Goal: Task Accomplishment & Management: Use online tool/utility

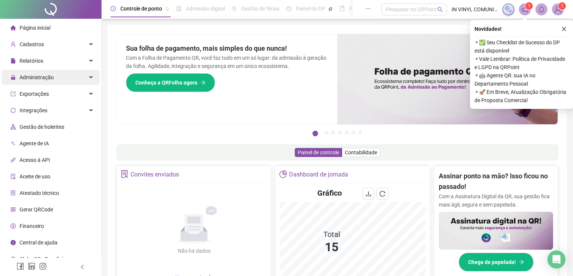
click at [31, 76] on span "Administração" at bounding box center [37, 77] width 34 height 6
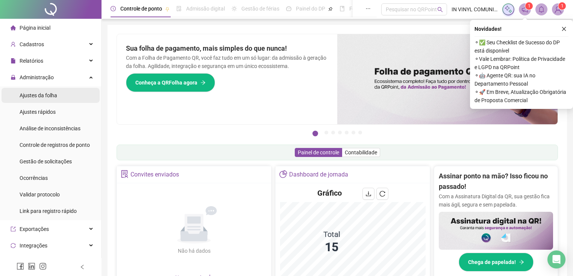
click at [48, 93] on span "Ajustes da folha" at bounding box center [39, 96] width 38 height 6
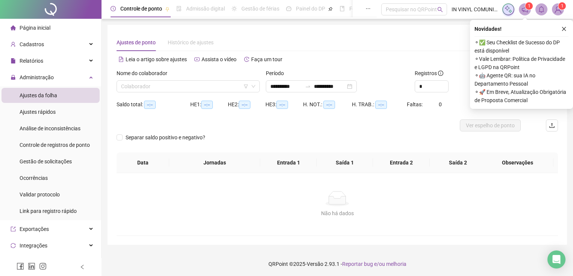
type input "**********"
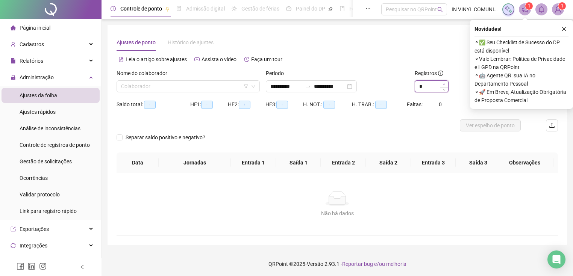
click at [443, 84] on icon "up" at bounding box center [444, 84] width 3 height 3
click at [442, 84] on span "Increase Value" at bounding box center [444, 84] width 8 height 7
click at [442, 89] on span "Decrease Value" at bounding box center [444, 88] width 8 height 7
click at [442, 76] on icon "info-circle" at bounding box center [440, 73] width 5 height 5
click at [443, 84] on span "Increase Value" at bounding box center [444, 84] width 8 height 6
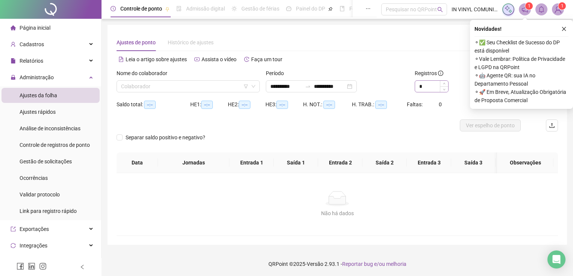
click at [443, 92] on div "*" at bounding box center [432, 86] width 34 height 12
type input "*"
click at [442, 89] on span "Decrease Value" at bounding box center [444, 88] width 8 height 7
click at [564, 28] on icon "close" at bounding box center [564, 28] width 5 height 5
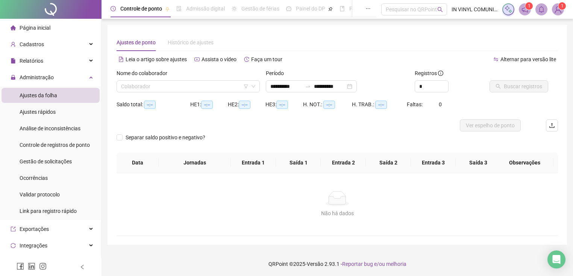
click at [184, 78] on div "Nome do colaborador" at bounding box center [188, 74] width 143 height 11
click at [188, 81] on input "search" at bounding box center [185, 86] width 128 height 11
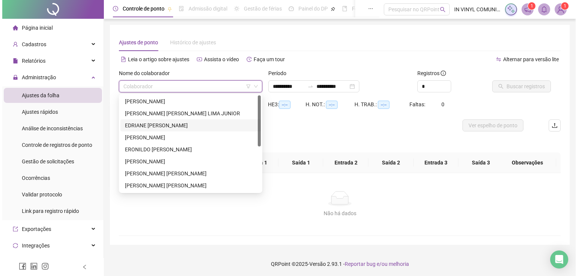
scroll to position [60, 0]
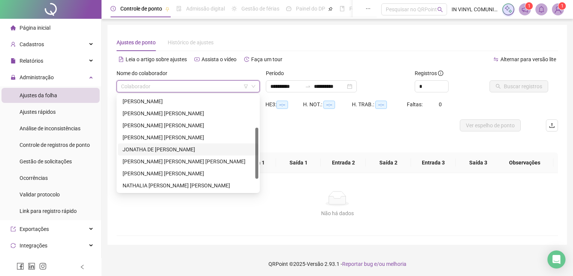
click at [154, 146] on div "JONATHA DE [PERSON_NAME]" at bounding box center [188, 150] width 131 height 8
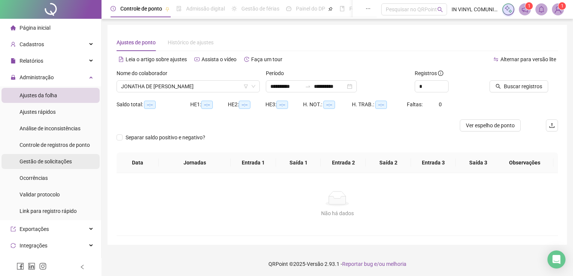
click at [45, 165] on span "Gestão de solicitações" at bounding box center [46, 162] width 52 height 6
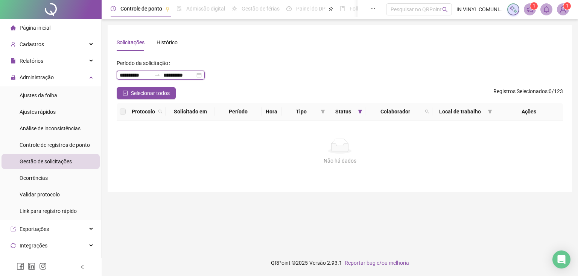
click at [132, 76] on input "**********" at bounding box center [136, 75] width 32 height 8
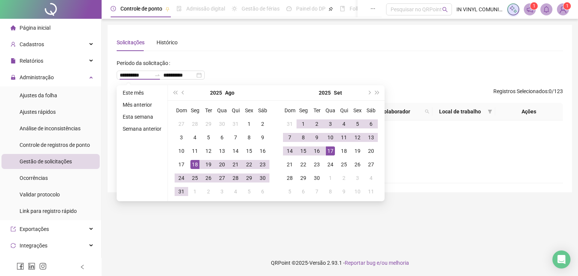
click at [277, 53] on div "**********" at bounding box center [340, 109] width 446 height 150
